Goal: Find specific page/section: Find specific page/section

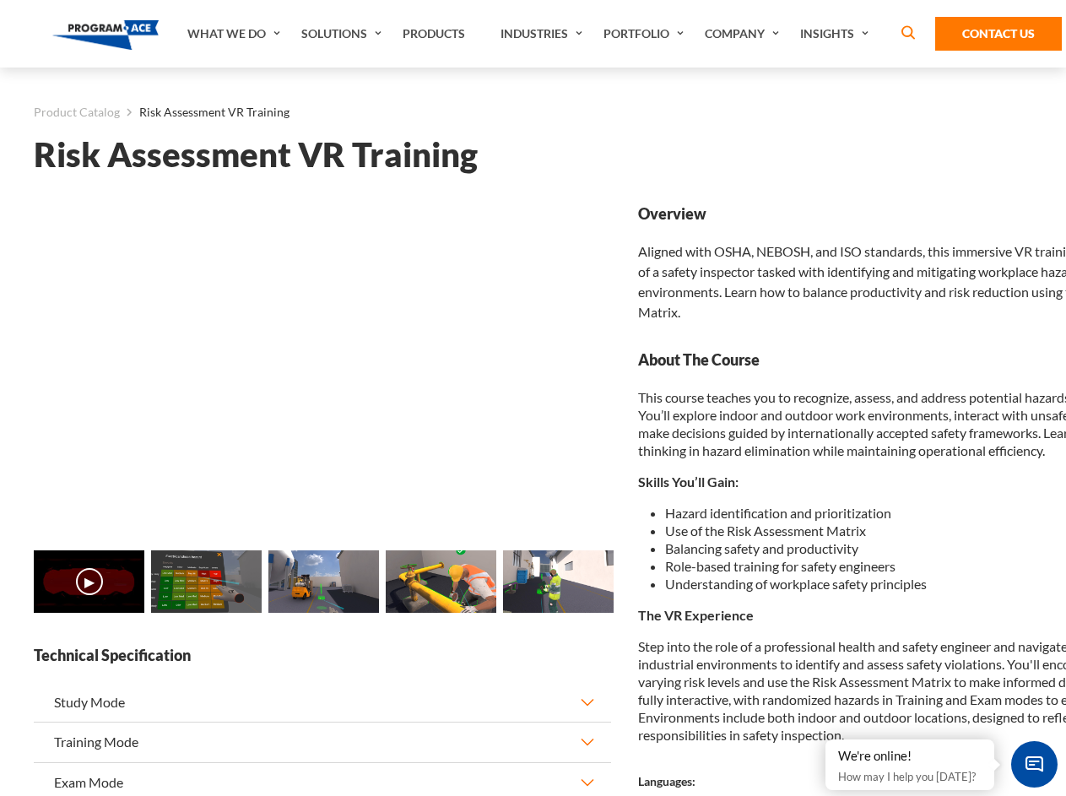
click at [343, 34] on link "Solutions" at bounding box center [343, 33] width 101 height 67
click at [0, 0] on div "AI & Computer Vision Solutions Computer Vision Quality Control AI tools for fas…" at bounding box center [0, 0] width 0 height 0
click at [0, 0] on div "AI & Computer Vision Solutions Virtual Training Solutions Virtual Tour Solution…" at bounding box center [0, 0] width 0 height 0
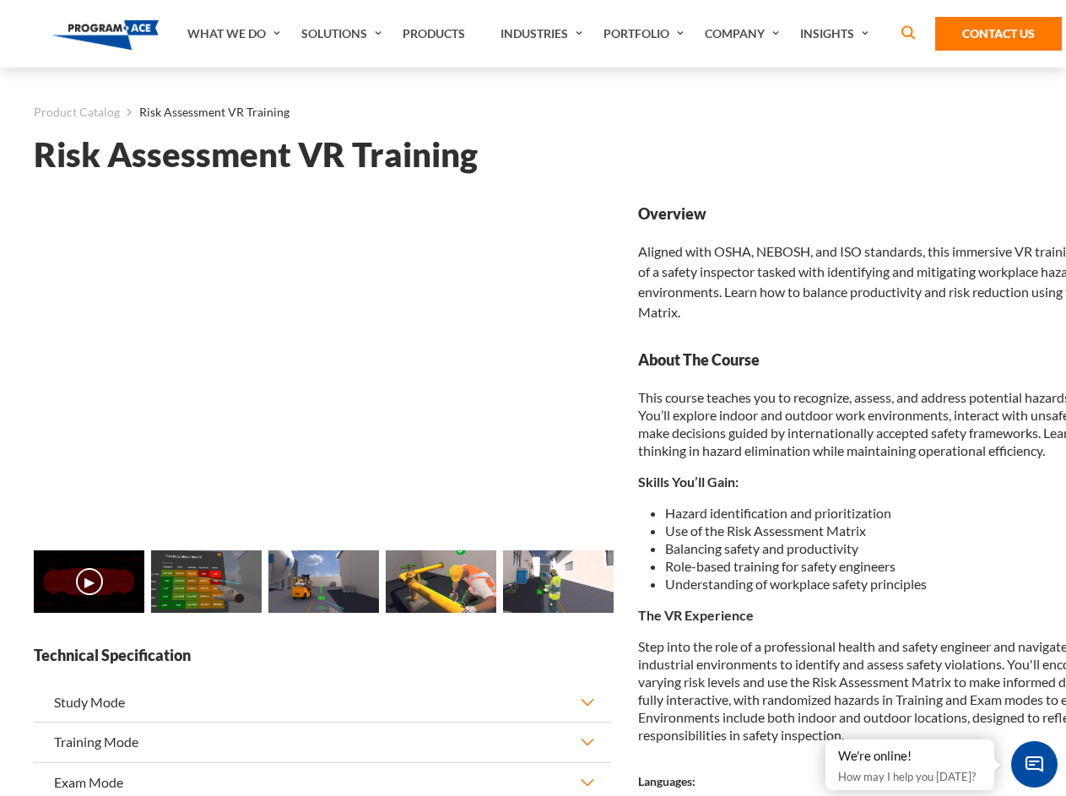
click at [0, 0] on div "AI & Computer Vision Solutions Virtual Training Solutions Virtual Tour Solution…" at bounding box center [0, 0] width 0 height 0
click at [0, 0] on div "AI & Computer Vision Solutions Computer Vision Quality Control AI tools for fas…" at bounding box center [0, 0] width 0 height 0
